Goal: Task Accomplishment & Management: Manage account settings

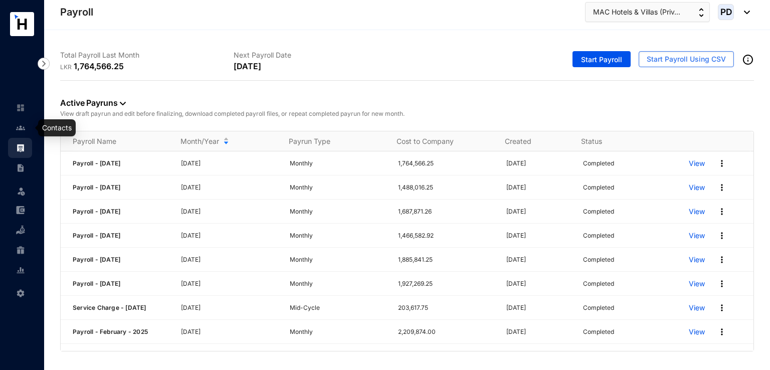
click at [20, 126] on img at bounding box center [20, 127] width 9 height 9
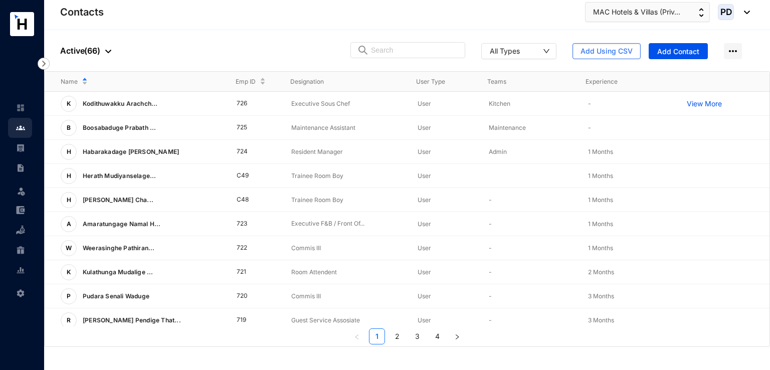
click at [265, 107] on td "726" at bounding box center [248, 104] width 55 height 24
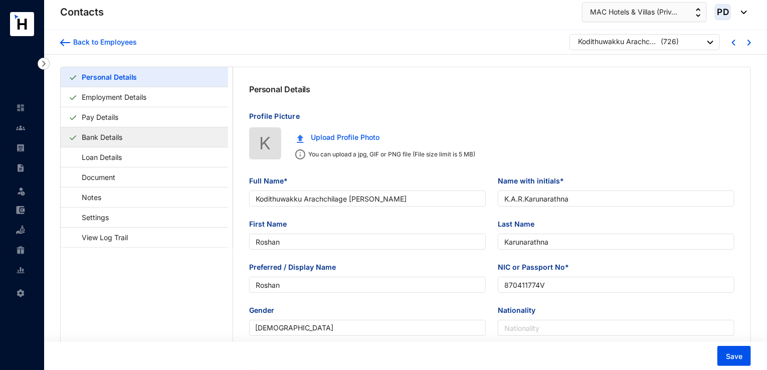
type input "Kodithuwakku Arachchilage [PERSON_NAME]"
type input "K.A.R.Karunarathna"
type input "Roshan"
type input "Karunarathna"
type input "Roshan"
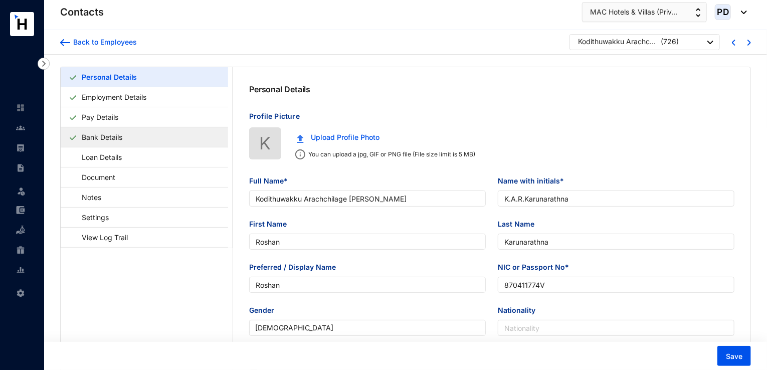
type input "870411774V"
type input "0717715205"
type input "[DATE]"
click at [106, 134] on link "Bank Details" at bounding box center [102, 137] width 49 height 21
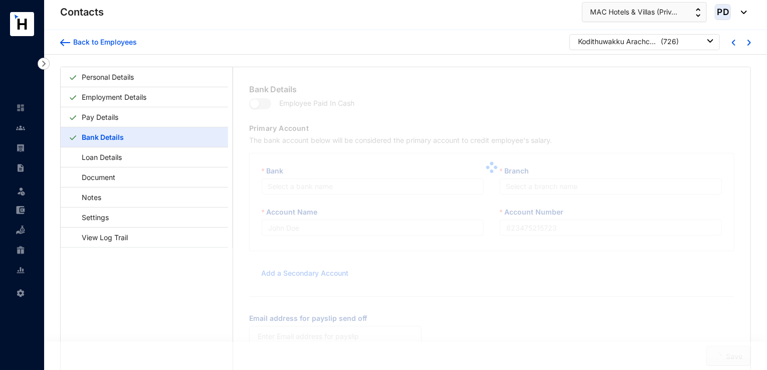
type input "K.A.R.Karunarathna"
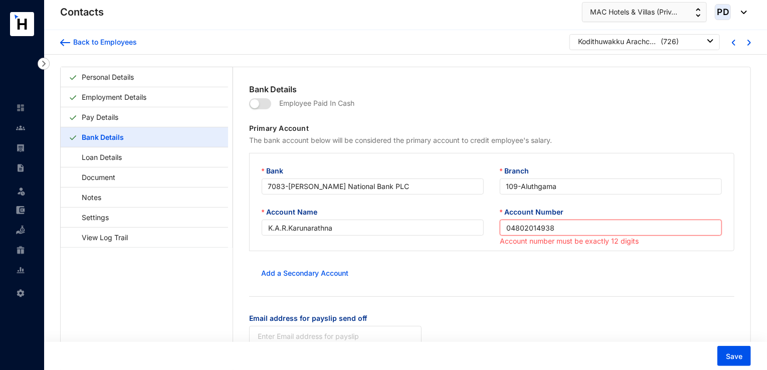
click at [531, 225] on input "04802014938" at bounding box center [611, 228] width 222 height 16
click at [539, 226] on input "04802014938" at bounding box center [611, 228] width 222 height 16
click at [554, 226] on input "04802014938" at bounding box center [611, 228] width 222 height 16
type input "048020149383"
click at [562, 261] on form "Employee Paid In Cash Primary Account The bank account below will be considered…" at bounding box center [492, 226] width 486 height 263
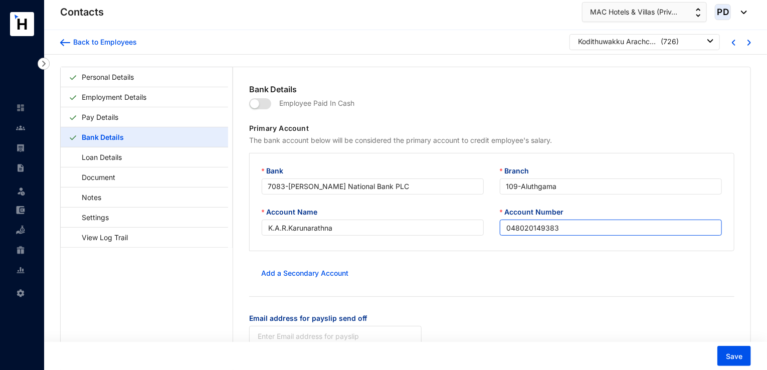
drag, startPoint x: 560, startPoint y: 229, endPoint x: 504, endPoint y: 229, distance: 56.2
click at [504, 229] on input "048020149383" at bounding box center [611, 228] width 222 height 16
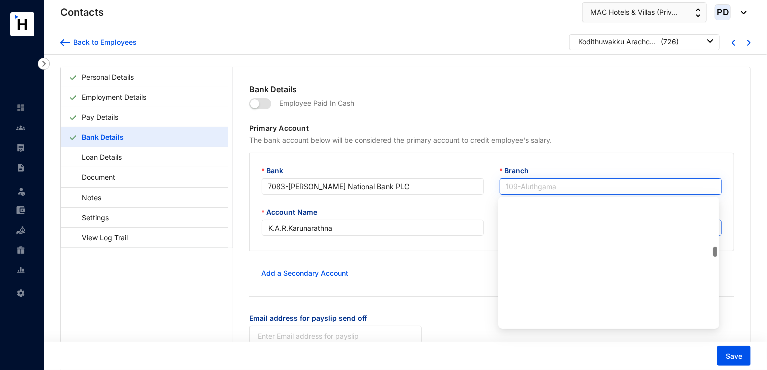
click at [570, 185] on span "109 - [GEOGRAPHIC_DATA]" at bounding box center [611, 186] width 210 height 15
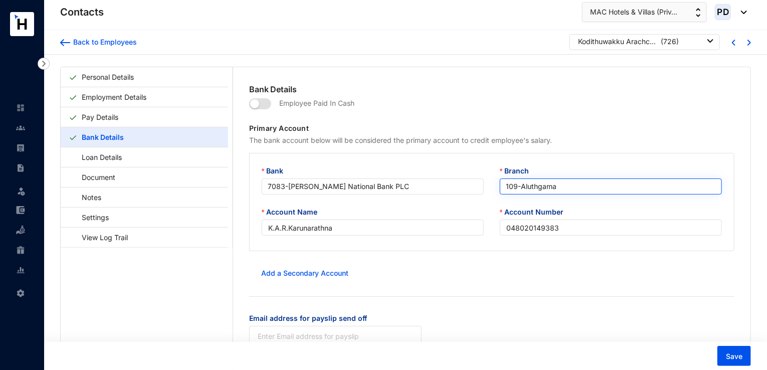
click at [570, 185] on span "109 - [GEOGRAPHIC_DATA]" at bounding box center [611, 186] width 210 height 15
click at [573, 186] on span "109 - [GEOGRAPHIC_DATA]" at bounding box center [611, 186] width 210 height 15
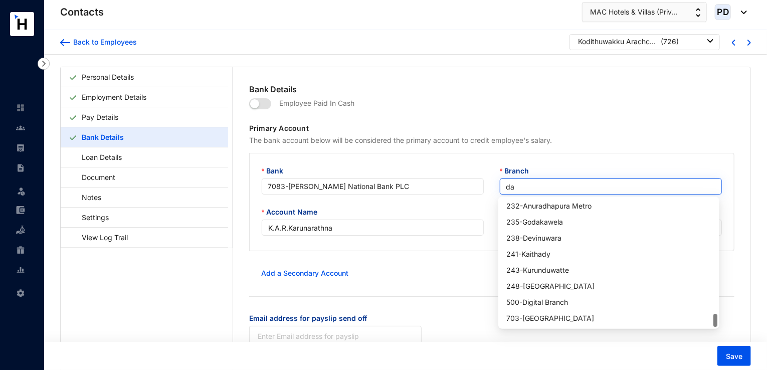
scroll to position [353, 0]
type input "dam"
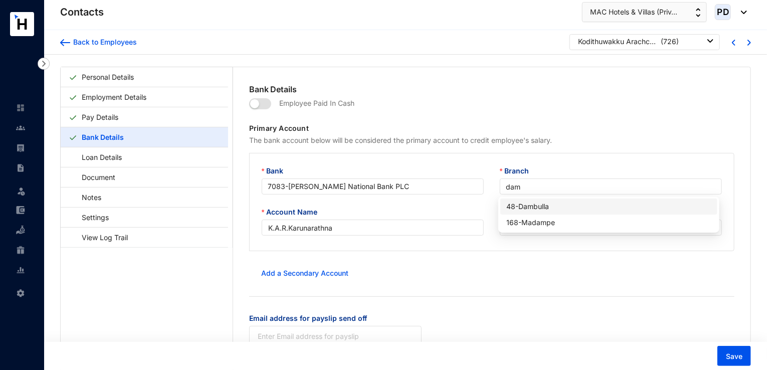
click at [569, 203] on div "48 - Dambulla" at bounding box center [609, 206] width 205 height 11
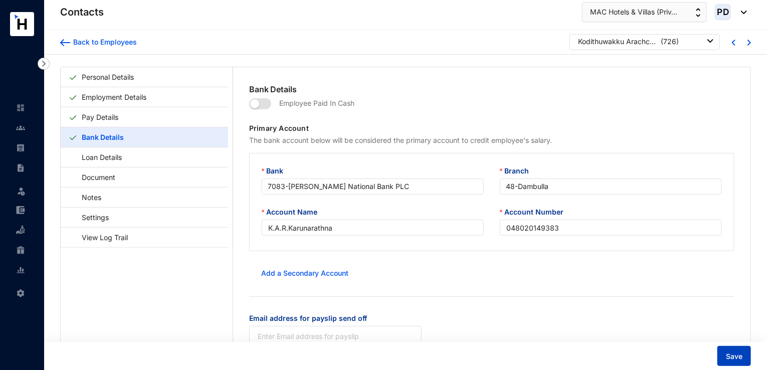
click at [735, 359] on span "Save" at bounding box center [734, 357] width 17 height 10
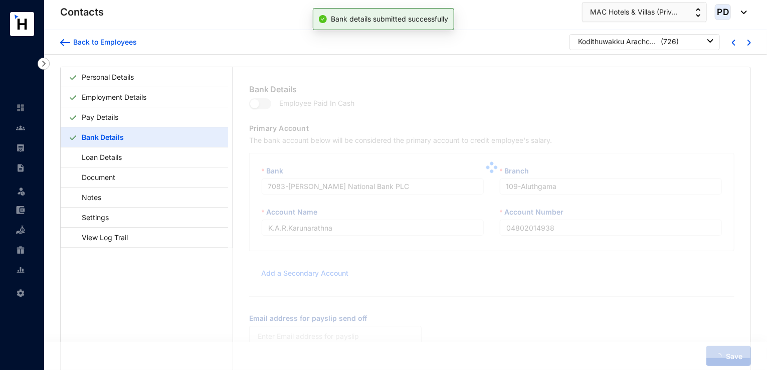
type input "048020149383"
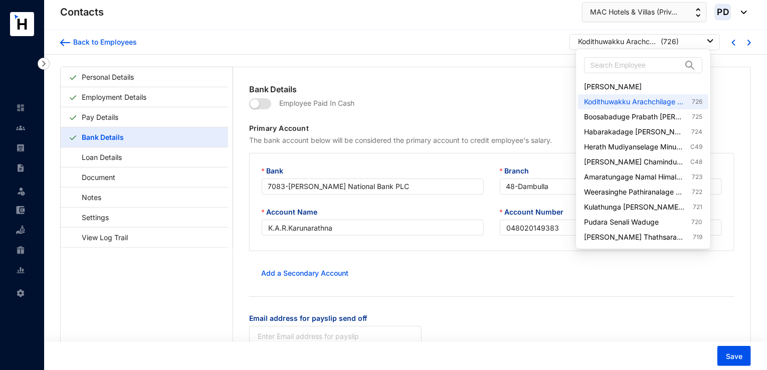
click at [704, 40] on div "Kodithuwakku Arachchilage [PERSON_NAME] ( 726 )" at bounding box center [645, 42] width 135 height 10
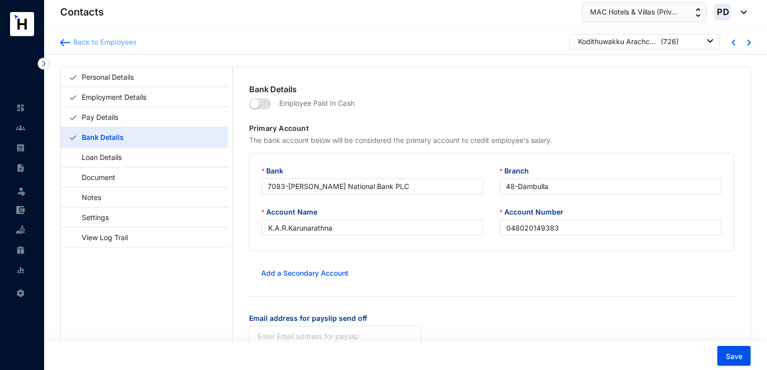
click at [65, 40] on img at bounding box center [65, 42] width 10 height 7
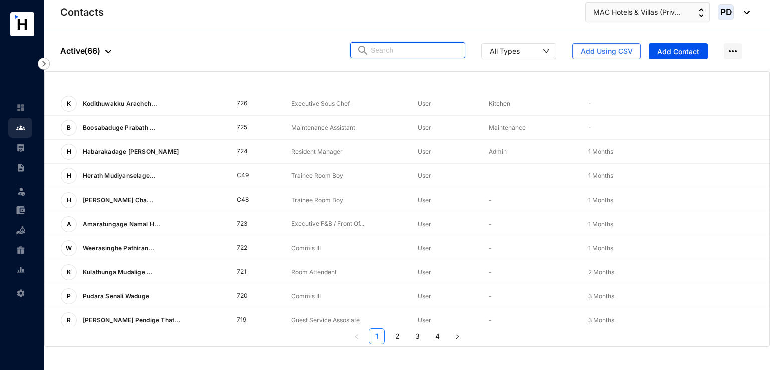
click at [402, 49] on input "text" at bounding box center [415, 50] width 88 height 15
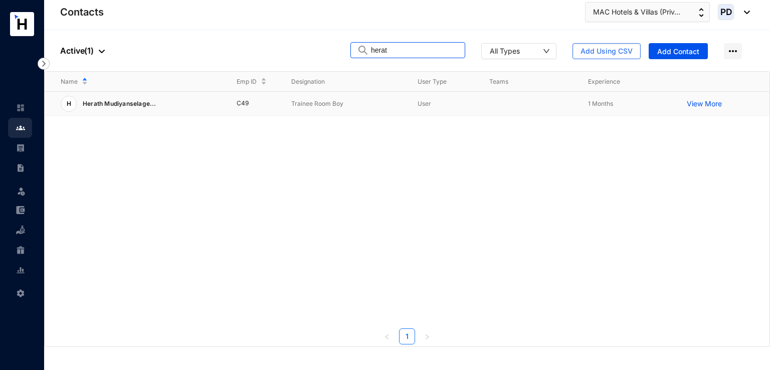
type input "herat"
click at [98, 107] on span "Herath Mudiyanselage..." at bounding box center [120, 104] width 74 height 8
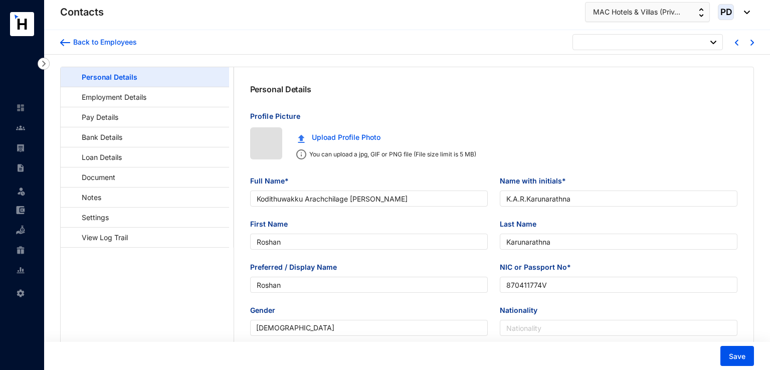
type input "[DATE]"
type input "Herath Mudiyanselage Minusha Umayanga Herath"
type input "H.M.M.U.Herath"
type input "Minusha"
type input "Herath"
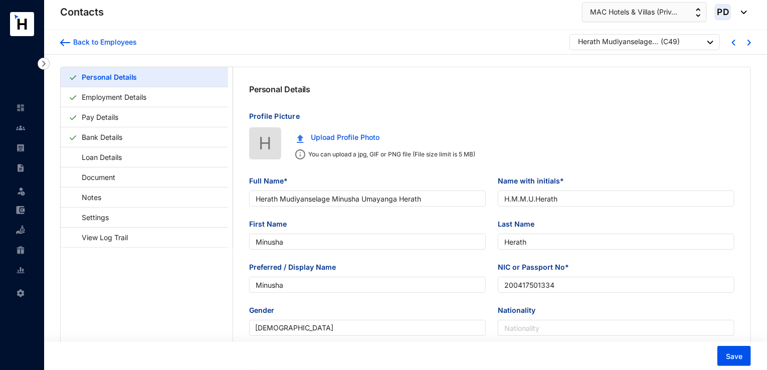
type input "Minusha"
type input "200417501334"
type input "[STREET_ADDRESS][PERSON_NAME]."
radio input "true"
type input "[DATE]"
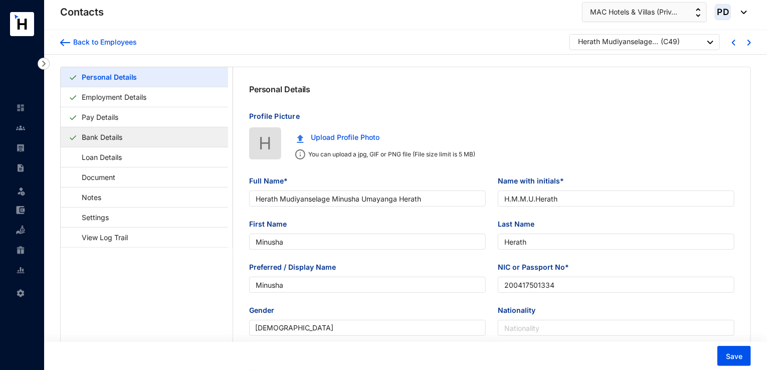
click at [116, 133] on link "Bank Details" at bounding box center [102, 137] width 49 height 21
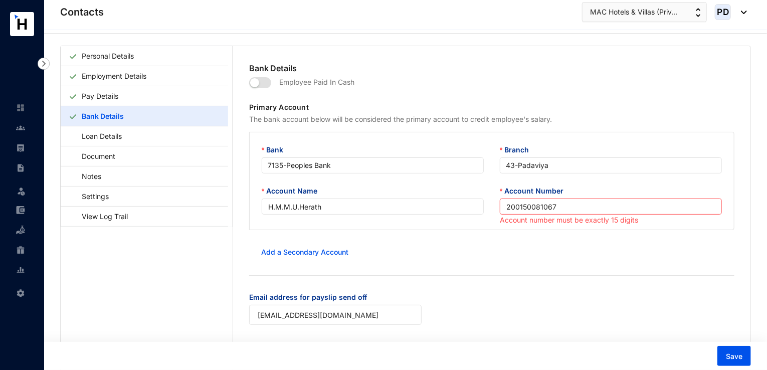
scroll to position [24, 0]
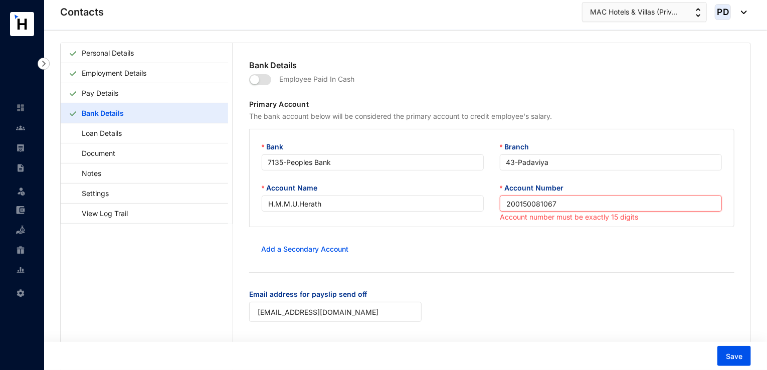
click at [504, 203] on input "200150081067" at bounding box center [611, 204] width 222 height 16
click at [558, 199] on input "200150081067" at bounding box center [611, 204] width 222 height 16
click at [602, 249] on div "Add a Secondary Account" at bounding box center [492, 249] width 486 height 20
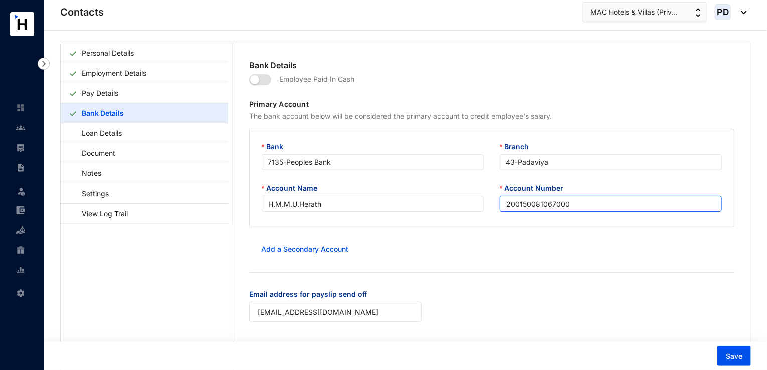
drag, startPoint x: 553, startPoint y: 205, endPoint x: 590, endPoint y: 202, distance: 37.2
click at [587, 202] on input "200150081067000" at bounding box center [611, 204] width 222 height 16
drag, startPoint x: 563, startPoint y: 205, endPoint x: 502, endPoint y: 217, distance: 62.8
click at [502, 217] on div "Account Number 200150081067" at bounding box center [611, 203] width 238 height 41
type input "200150081067"
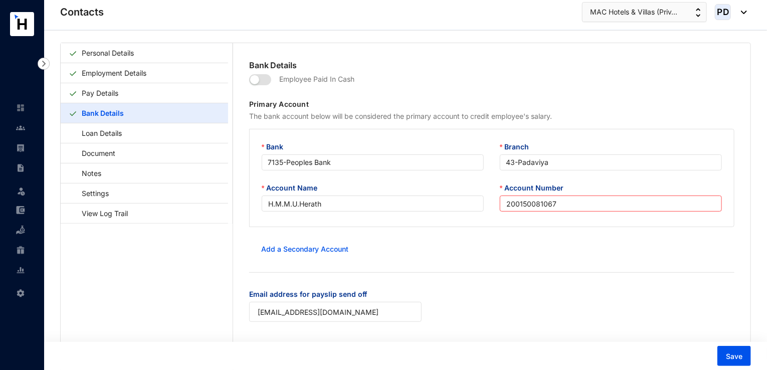
click at [508, 235] on form "Employee Paid In Cash Primary Account The bank account below will be considered…" at bounding box center [492, 202] width 486 height 263
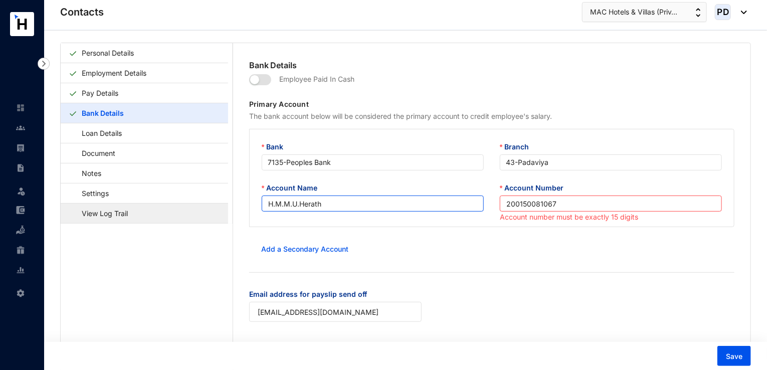
drag, startPoint x: 339, startPoint y: 202, endPoint x: 191, endPoint y: 204, distance: 148.0
click at [191, 204] on div "Personal Details Employment Details Pay Details Bank Details Loan Details Docum…" at bounding box center [406, 213] width 690 height 341
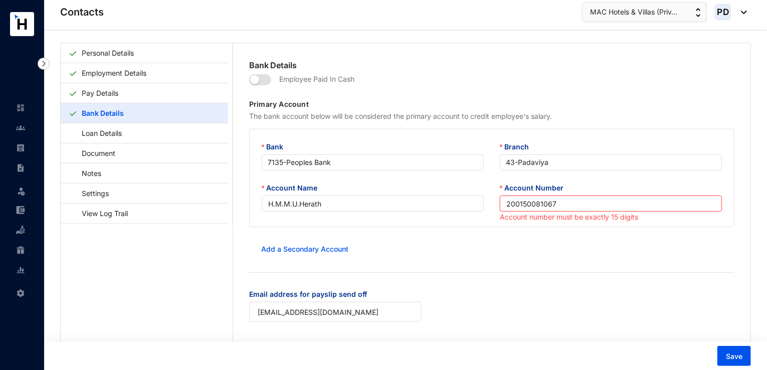
drag, startPoint x: 570, startPoint y: 202, endPoint x: 486, endPoint y: 203, distance: 83.8
click at [489, 202] on div "Account Name H.M.M.U.Herath Account Number 200150081067 Account number must be …" at bounding box center [492, 203] width 477 height 41
